Goal: Information Seeking & Learning: Learn about a topic

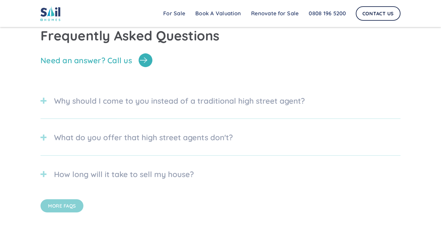
scroll to position [1576, 0]
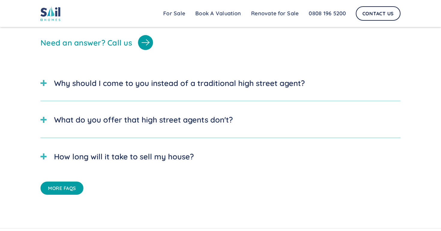
click at [44, 80] on div at bounding box center [43, 83] width 1 height 6
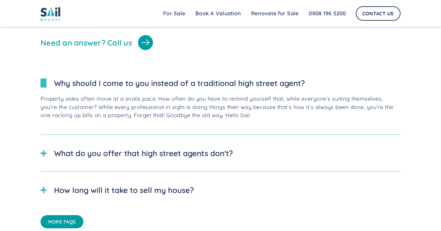
click at [44, 80] on div at bounding box center [43, 83] width 1 height 6
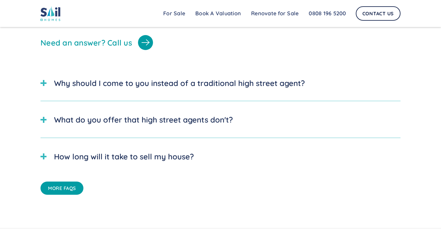
click at [43, 117] on div at bounding box center [43, 120] width 1 height 6
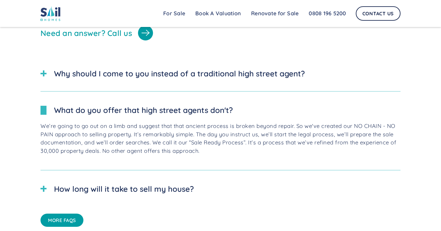
scroll to position [1585, 0]
click at [42, 106] on div at bounding box center [43, 110] width 6 height 9
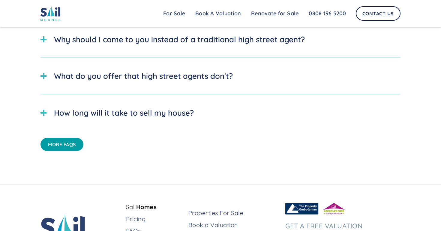
scroll to position [1621, 0]
click at [63, 137] on link "More FAQs" at bounding box center [61, 143] width 43 height 13
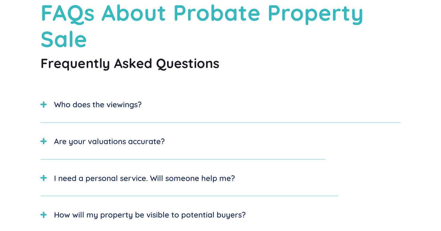
scroll to position [94, 0]
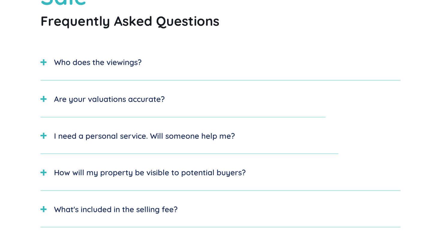
click at [42, 60] on div at bounding box center [43, 62] width 6 height 6
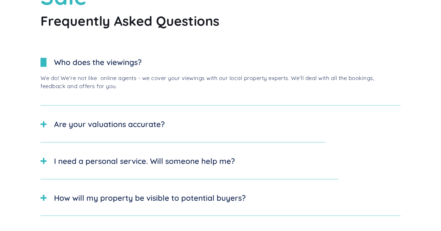
click at [42, 60] on div at bounding box center [43, 62] width 6 height 9
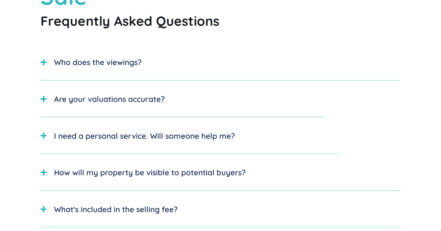
click at [44, 97] on div at bounding box center [43, 99] width 1 height 6
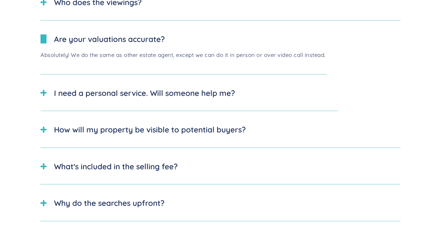
scroll to position [155, 0]
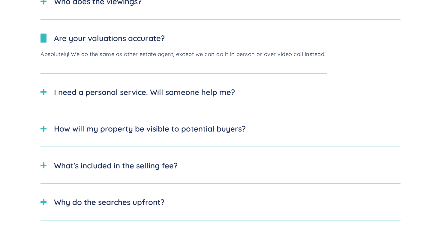
click at [43, 95] on div "I need a personal service. Will someone help me?" at bounding box center [189, 92] width 298 height 24
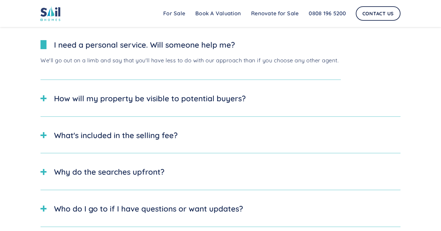
scroll to position [203, 0]
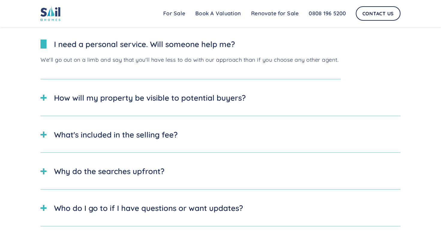
click at [43, 96] on div at bounding box center [43, 98] width 1 height 6
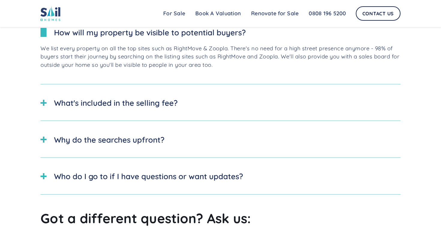
scroll to position [282, 0]
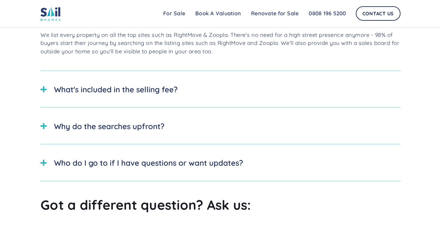
click at [42, 89] on div at bounding box center [43, 89] width 6 height 1
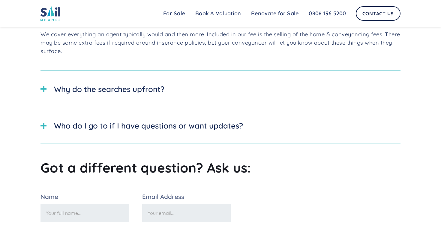
scroll to position [353, 0]
click at [42, 89] on div at bounding box center [43, 88] width 6 height 1
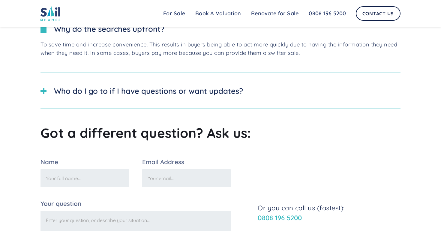
scroll to position [415, 0]
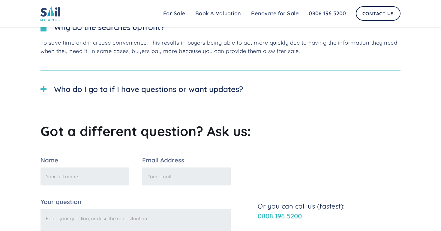
click at [42, 89] on div at bounding box center [43, 88] width 6 height 1
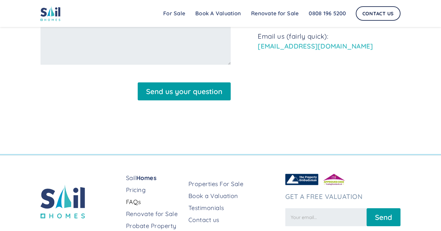
scroll to position [674, 0]
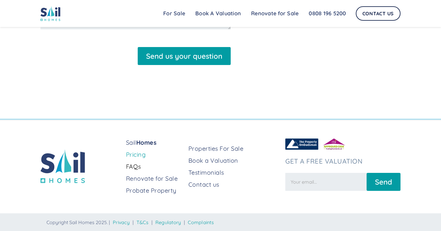
click at [133, 153] on link "Pricing" at bounding box center [155, 154] width 58 height 8
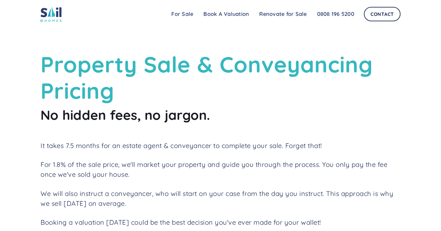
click at [54, 13] on img at bounding box center [50, 14] width 21 height 16
